Goal: Information Seeking & Learning: Learn about a topic

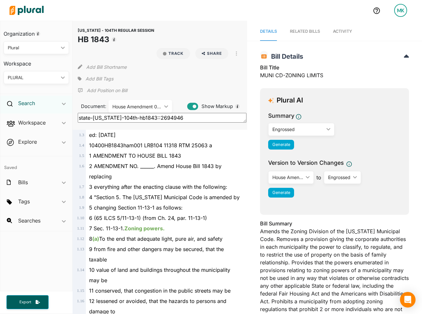
click at [31, 101] on h2 "Search" at bounding box center [26, 102] width 17 height 7
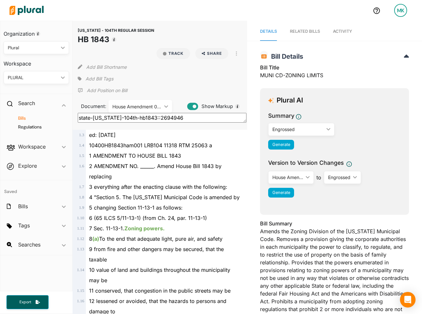
click at [173, 170] on div "2 AMENDMENT NO. ______. Amend House Bill 1843 by replacing" at bounding box center [163, 171] width 154 height 21
click at [166, 140] on div "10400HB1843ham001 LRB104 11318 RTM 25063 a" at bounding box center [163, 145] width 154 height 10
click at [136, 142] on span "10400HB1843ham001 LRB104 11318 RTM 25063 a" at bounding box center [150, 145] width 123 height 6
click at [154, 192] on div "4 "Section 5. The [US_STATE] Municipal Code is amended by" at bounding box center [163, 197] width 154 height 10
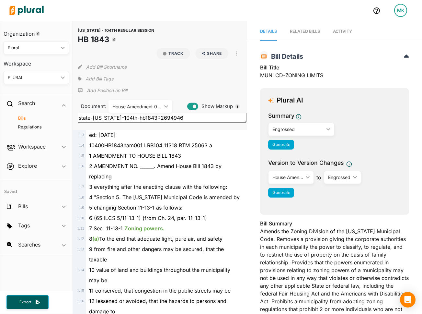
click at [154, 192] on div "4 "Section 5. The [US_STATE] Municipal Code is amended by" at bounding box center [163, 197] width 154 height 10
click at [140, 100] on div "House Amendment 001 ic_keyboard_arrow_down" at bounding box center [141, 106] width 64 height 13
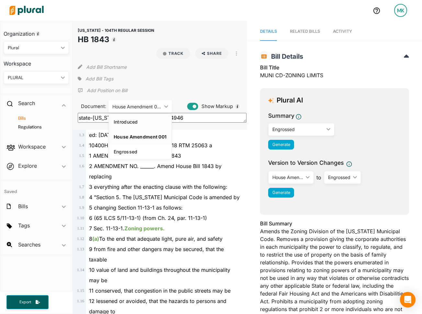
click at [144, 114] on link "Introduced" at bounding box center [140, 121] width 62 height 15
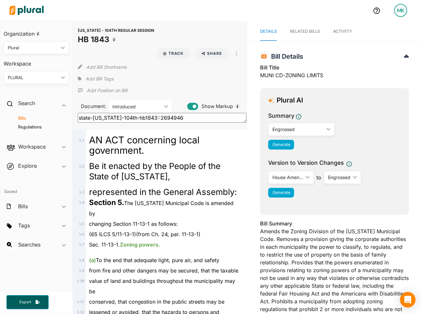
click at [146, 103] on div "Introduced" at bounding box center [136, 106] width 49 height 7
click at [146, 129] on link "House Amendment 001" at bounding box center [140, 136] width 62 height 15
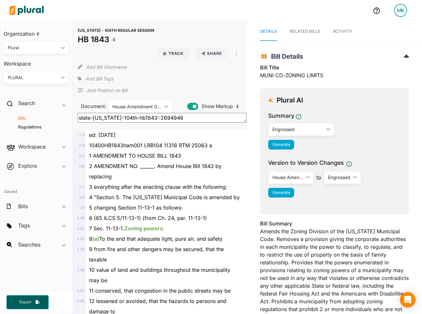
click at [146, 103] on div "House Amendment 001" at bounding box center [136, 106] width 49 height 7
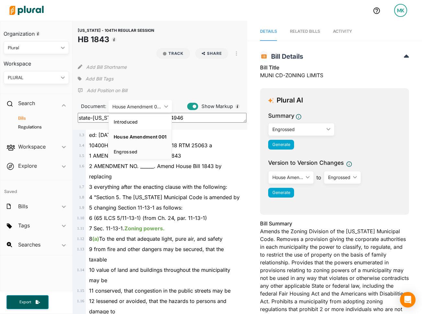
click at [144, 149] on div "Engrossed" at bounding box center [140, 152] width 53 height 6
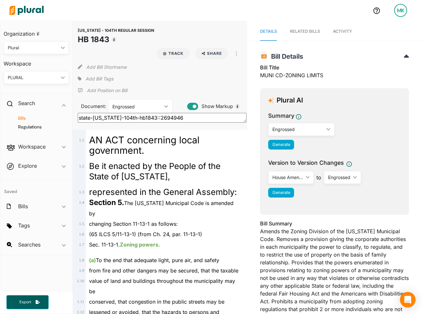
click at [145, 103] on div "Engrossed" at bounding box center [136, 106] width 49 height 7
click at [145, 119] on div "Introduced" at bounding box center [140, 122] width 53 height 6
click at [175, 161] on span "Be it enacted by the People of the State of [US_STATE]," at bounding box center [155, 171] width 132 height 20
click at [345, 32] on span "Activity" at bounding box center [342, 31] width 19 height 5
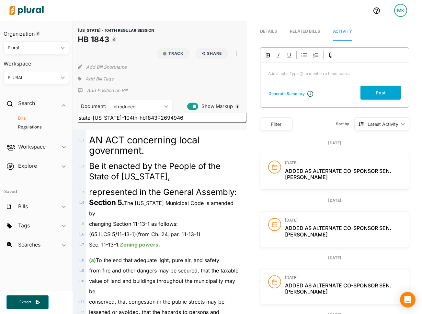
click at [154, 103] on div "Introduced" at bounding box center [136, 106] width 49 height 7
click at [149, 134] on div "House Amendment 001" at bounding box center [140, 137] width 53 height 6
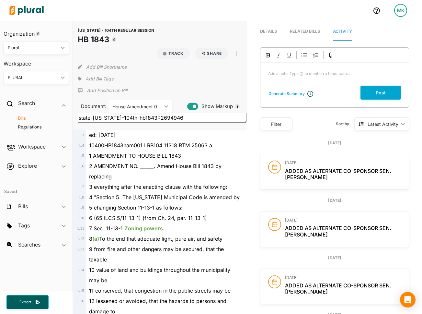
click at [143, 103] on div "House Amendment 001" at bounding box center [136, 106] width 49 height 7
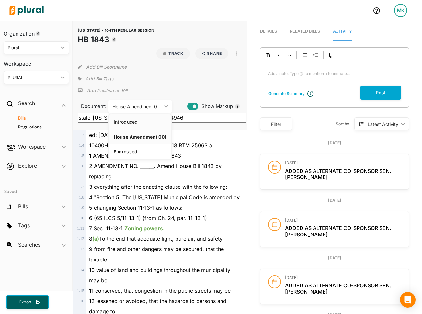
click at [142, 114] on link "Introduced" at bounding box center [140, 121] width 62 height 15
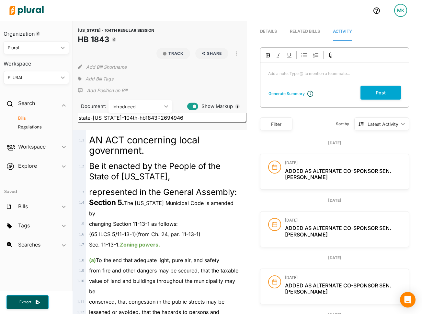
click at [261, 32] on span "Details" at bounding box center [268, 31] width 17 height 5
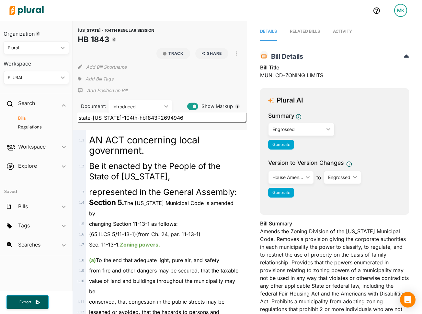
click at [339, 34] on link "Activity" at bounding box center [342, 31] width 19 height 18
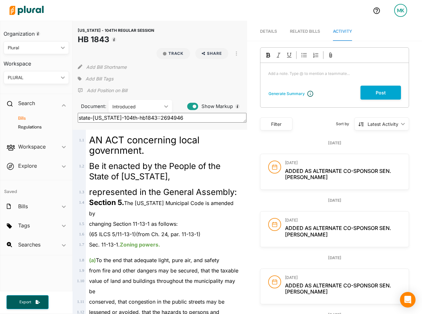
click at [137, 103] on div "Introduced" at bounding box center [136, 106] width 49 height 7
click at [141, 129] on link "House Amendment 001" at bounding box center [140, 136] width 62 height 15
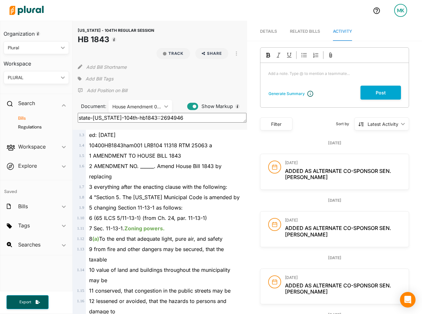
click at [146, 103] on div "House Amendment 001" at bounding box center [136, 106] width 49 height 7
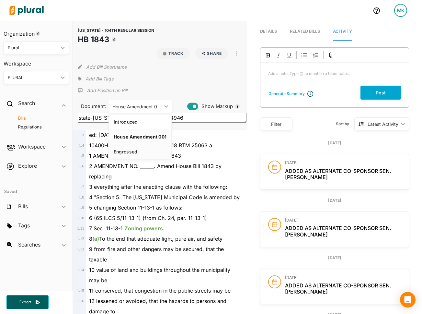
click at [145, 145] on link "Engrossed" at bounding box center [140, 151] width 62 height 15
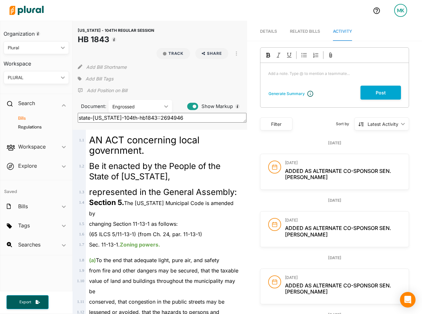
click at [154, 103] on div "Engrossed" at bounding box center [136, 106] width 49 height 7
click at [153, 119] on div "Introduced" at bounding box center [140, 122] width 53 height 6
click at [157, 277] on span "value of land and buildings throughout the municipality may be" at bounding box center [162, 285] width 146 height 17
click at [156, 161] on span "Be it enacted by the People of the State of [US_STATE]," at bounding box center [155, 171] width 132 height 20
click at [145, 100] on div "Introduced ic_keyboard_arrow_down" at bounding box center [141, 106] width 64 height 13
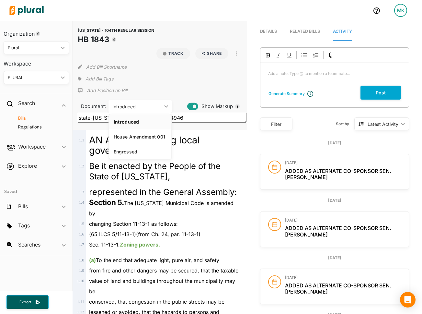
click at [147, 119] on div "Introduced" at bounding box center [140, 122] width 53 height 6
click at [205, 130] on div "AN ACT concerning local government." at bounding box center [163, 143] width 154 height 26
click at [156, 103] on div "Introduced" at bounding box center [136, 106] width 49 height 7
click at [155, 103] on div "Introduced" at bounding box center [136, 106] width 49 height 7
click at [133, 103] on div "Introduced" at bounding box center [136, 106] width 49 height 7
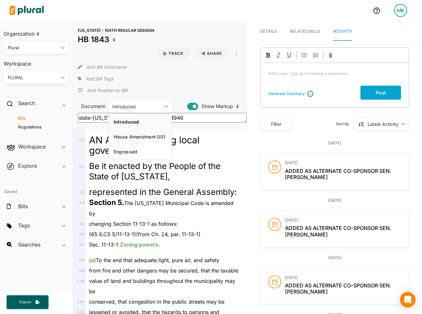
click at [136, 129] on link "House Amendment 001" at bounding box center [140, 136] width 62 height 15
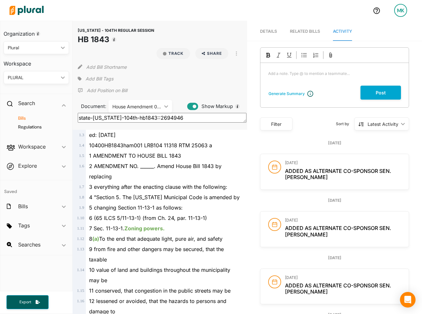
click at [148, 233] on div "8 (a) To the end that adequate light, pure air, and safety" at bounding box center [163, 238] width 154 height 10
drag, startPoint x: 137, startPoint y: 97, endPoint x: 137, endPoint y: 103, distance: 6.2
click at [137, 103] on div "House Amendment 001" at bounding box center [136, 106] width 49 height 7
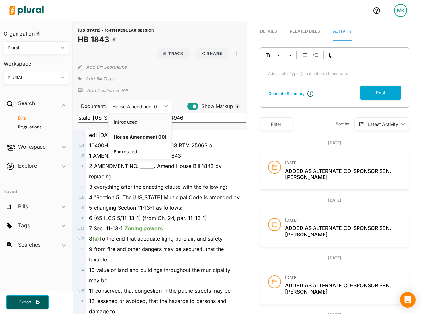
click at [137, 119] on div "Introduced" at bounding box center [140, 122] width 53 height 6
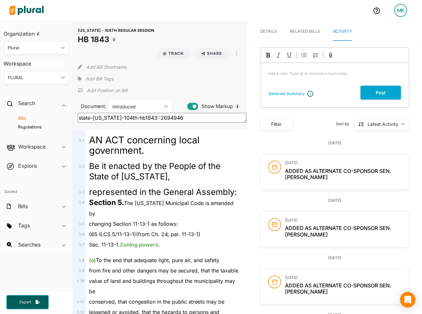
click at [142, 103] on div "Introduced" at bounding box center [136, 106] width 49 height 7
click at [136, 134] on div "House Amendment 001" at bounding box center [140, 137] width 53 height 6
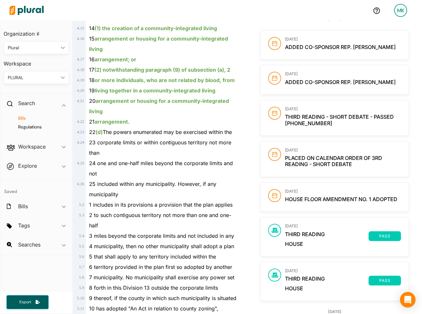
scroll to position [1068, 0]
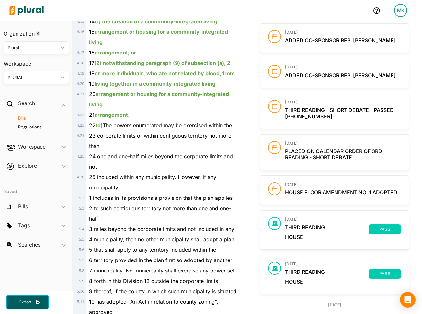
click at [312, 195] on span "House Floor Amendment No. 1 Adopted" at bounding box center [341, 192] width 112 height 6
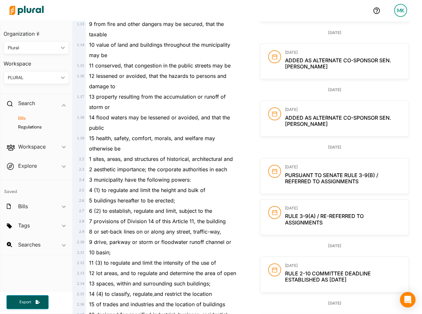
scroll to position [0, 0]
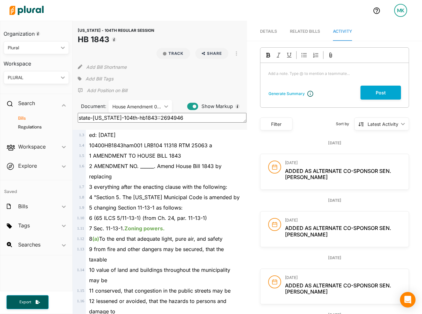
click at [141, 103] on div "House Amendment 001" at bounding box center [136, 106] width 49 height 7
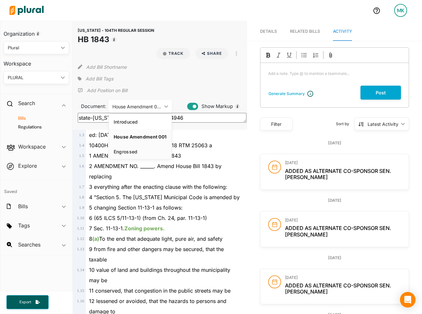
click at [135, 149] on div "Engrossed" at bounding box center [140, 152] width 53 height 6
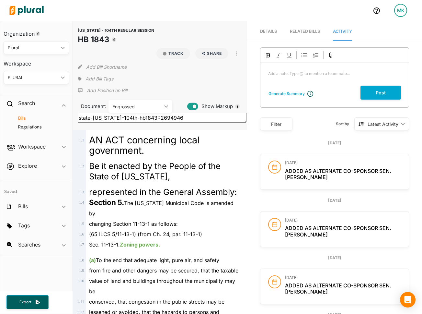
click at [176, 200] on span "Section 5. The [US_STATE] Municipal Code is amended by" at bounding box center [161, 208] width 145 height 17
click at [272, 31] on span "Details" at bounding box center [268, 31] width 17 height 5
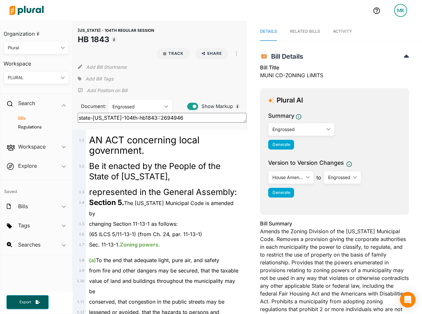
click at [148, 100] on div "Engrossed ic_keyboard_arrow_down" at bounding box center [141, 106] width 64 height 13
click at [184, 181] on div "represented in the General Assembly:" at bounding box center [163, 189] width 154 height 16
click at [137, 103] on div "Engrossed" at bounding box center [136, 106] width 49 height 7
click at [151, 134] on div "House Amendment 001" at bounding box center [140, 137] width 53 height 6
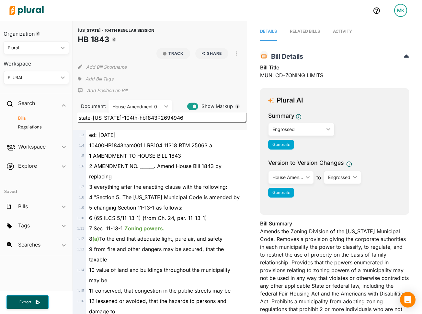
click at [142, 103] on div "House Amendment 001" at bounding box center [136, 106] width 49 height 7
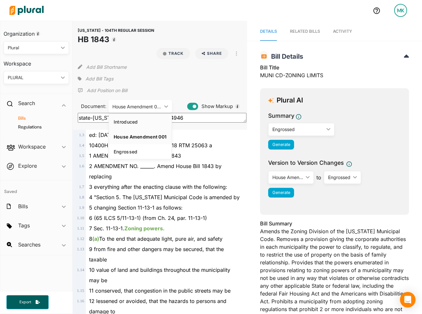
click at [141, 119] on div "Introduced" at bounding box center [140, 122] width 53 height 6
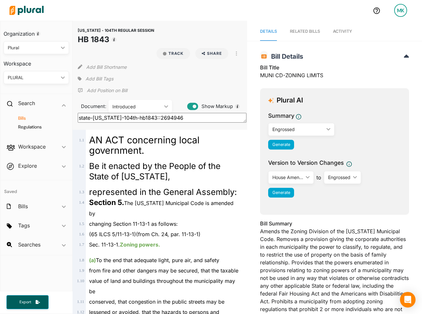
click at [145, 100] on div "Introduced ic_keyboard_arrow_down" at bounding box center [141, 106] width 64 height 13
click at [143, 134] on div "House Amendment 001" at bounding box center [140, 137] width 53 height 6
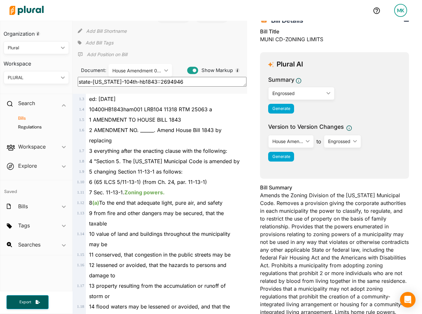
scroll to position [36, 0]
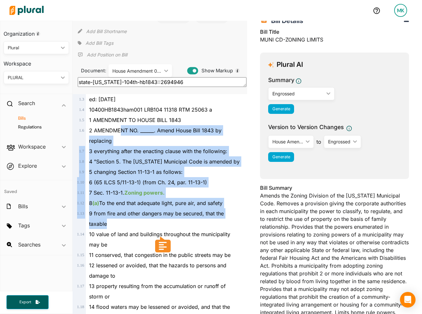
drag, startPoint x: 122, startPoint y: 123, endPoint x: 154, endPoint y: 215, distance: 98.0
click at [154, 215] on div "9 from fire and other dangers may be secured, that the taxable" at bounding box center [163, 218] width 154 height 21
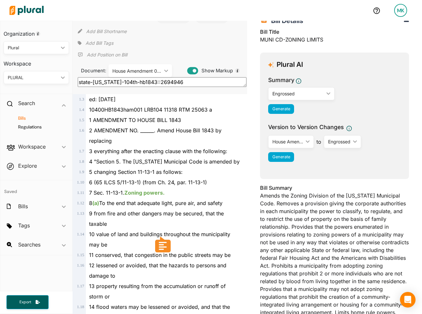
click at [139, 64] on div "House Amendment 001 ic_keyboard_arrow_down" at bounding box center [141, 70] width 64 height 13
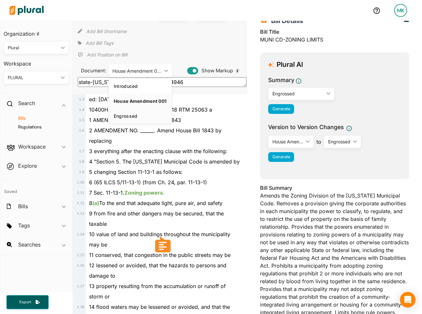
click at [138, 113] on div "Engrossed" at bounding box center [140, 116] width 53 height 6
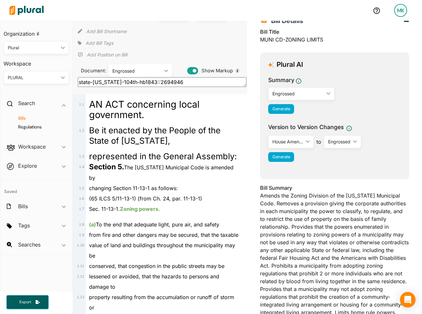
click at [191, 214] on div "(a) To the end that adequate light, pure air, and safety" at bounding box center [163, 222] width 154 height 16
click at [134, 67] on div "Engrossed" at bounding box center [136, 70] width 49 height 7
click at [172, 204] on div "Sec. 11-13-1. Zoning powers." at bounding box center [163, 209] width 154 height 10
click at [131, 64] on div "Engrossed ic_keyboard_arrow_down" at bounding box center [141, 70] width 64 height 13
click at [137, 98] on div "House Amendment 001" at bounding box center [140, 101] width 53 height 6
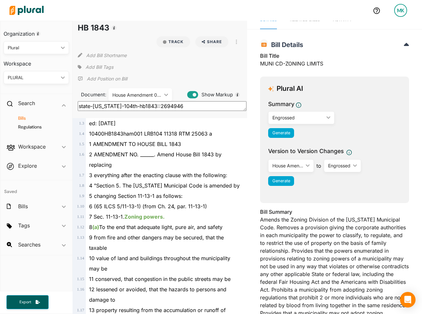
scroll to position [11, 0]
click at [145, 92] on div "House Amendment 001" at bounding box center [136, 95] width 49 height 7
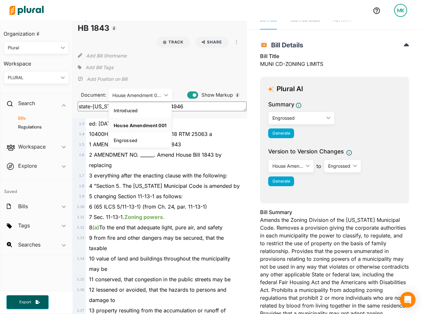
click at [145, 92] on div "House Amendment 001" at bounding box center [136, 95] width 49 height 7
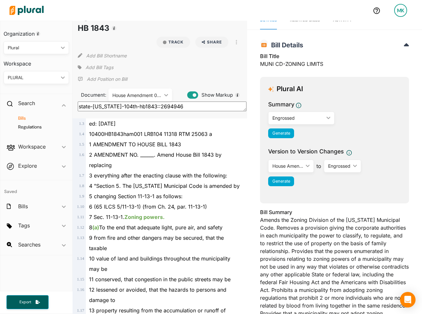
click at [164, 234] on span "9 from fire and other dangers may be secured, that the taxable" at bounding box center [156, 242] width 135 height 17
